Goal: Transaction & Acquisition: Obtain resource

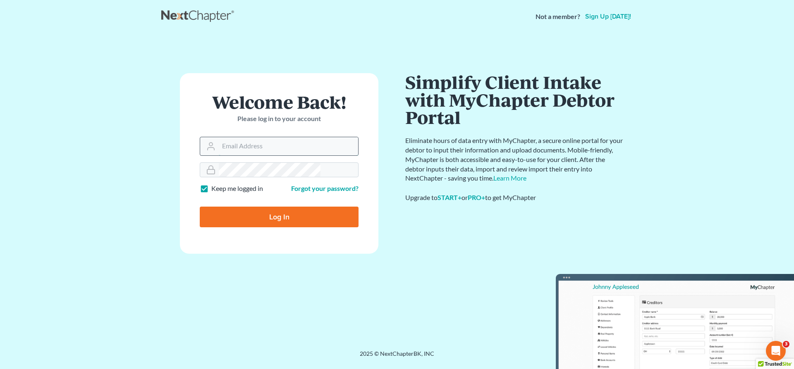
click at [307, 137] on input "Email Address" at bounding box center [288, 146] width 139 height 18
type input "[EMAIL_ADDRESS][DOMAIN_NAME]"
click at [292, 207] on input "Log In" at bounding box center [279, 217] width 159 height 21
type input "Thinking..."
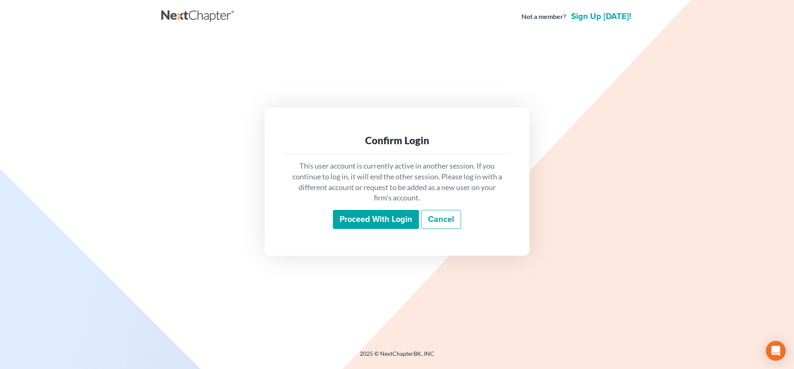
click at [382, 210] on input "Proceed with login" at bounding box center [376, 219] width 86 height 19
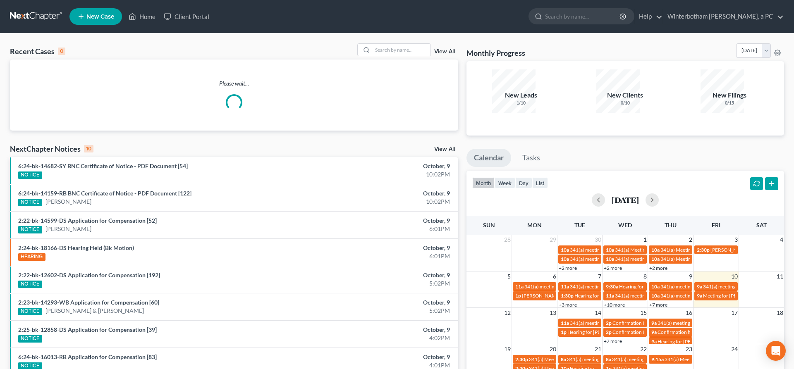
click at [439, 43] on div "View All" at bounding box center [407, 49] width 101 height 13
click at [428, 44] on input "search" at bounding box center [401, 50] width 58 height 12
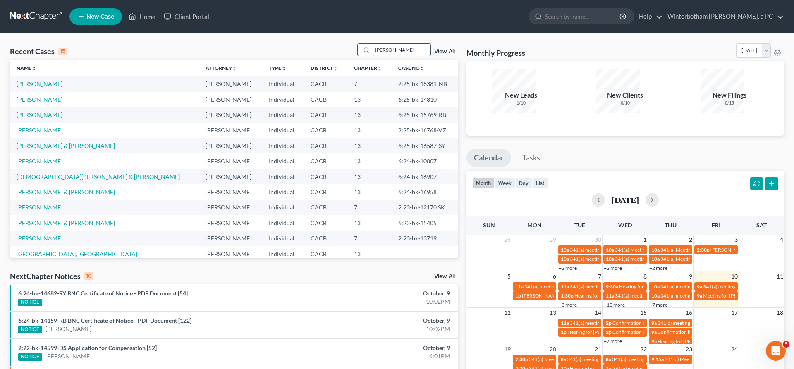
type input "[PERSON_NAME]"
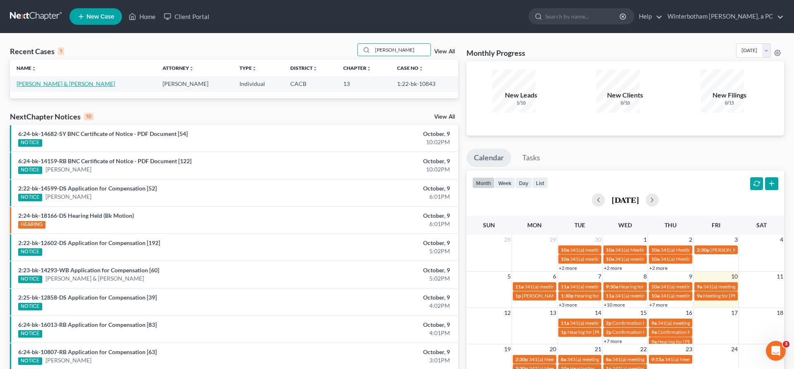
click at [50, 80] on link "[PERSON_NAME] & [PERSON_NAME]" at bounding box center [66, 83] width 98 height 7
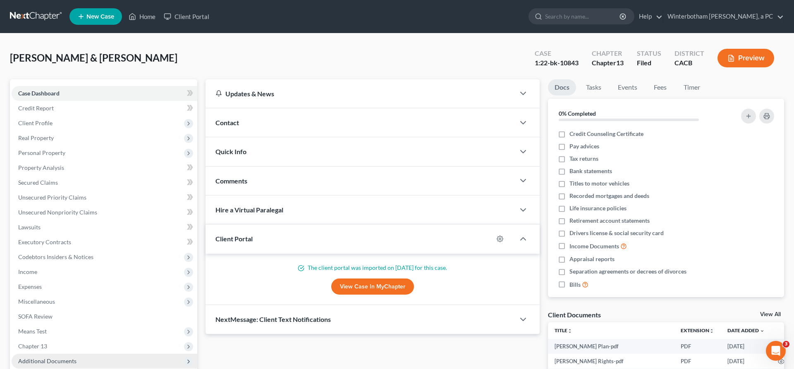
click at [60, 354] on span "Additional Documents" at bounding box center [105, 361] width 186 height 15
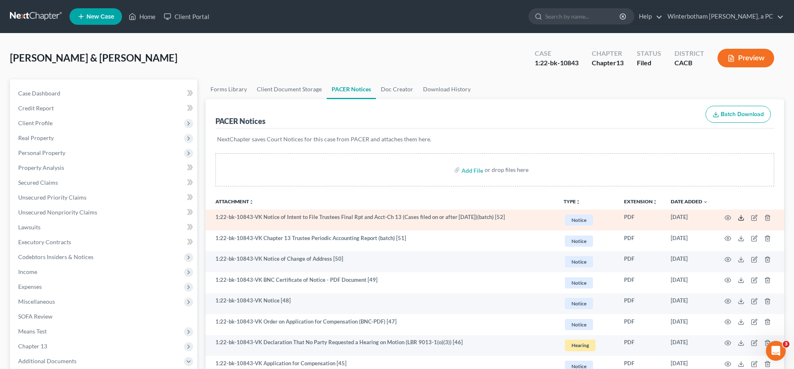
click at [744, 215] on icon at bounding box center [740, 218] width 7 height 7
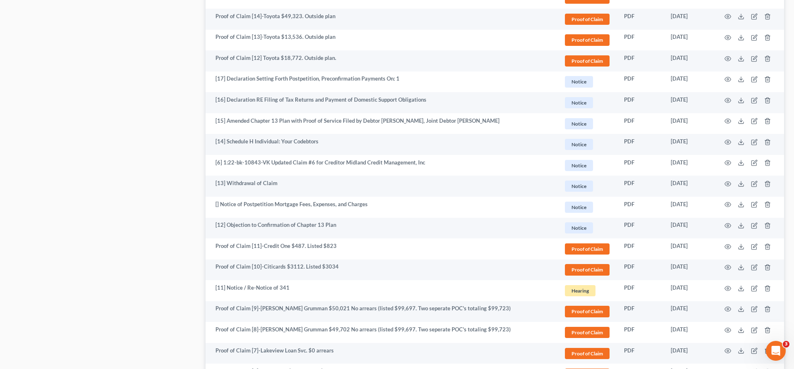
scroll to position [1148, 0]
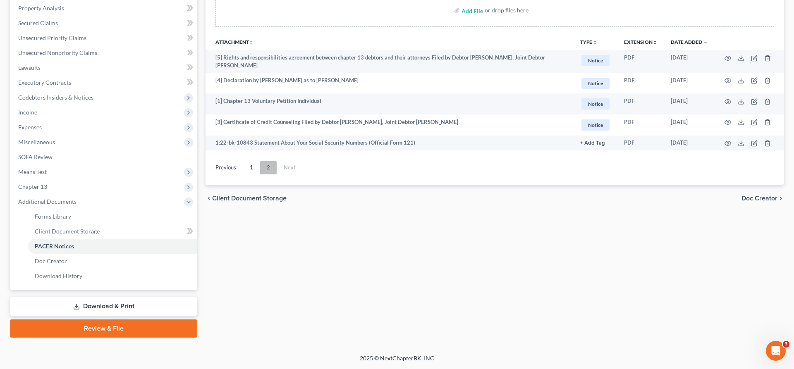
scroll to position [33, 0]
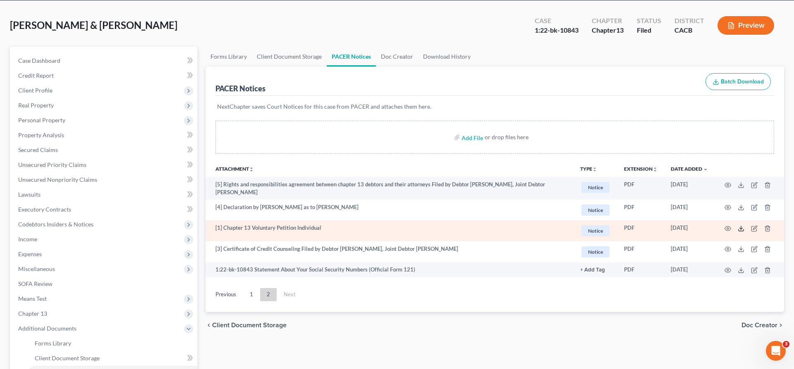
click at [744, 225] on icon at bounding box center [740, 228] width 7 height 7
